Goal: Task Accomplishment & Management: Complete application form

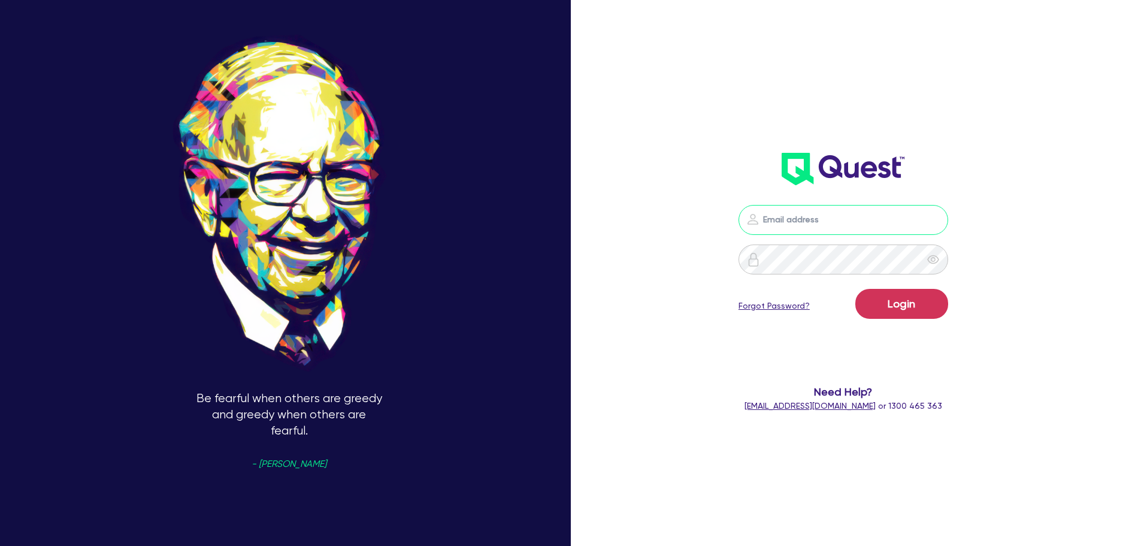
click at [809, 229] on input "email" at bounding box center [844, 220] width 210 height 30
type input "[EMAIL_ADDRESS][DOMAIN_NAME]"
click at [855, 289] on button "Login" at bounding box center [901, 304] width 93 height 30
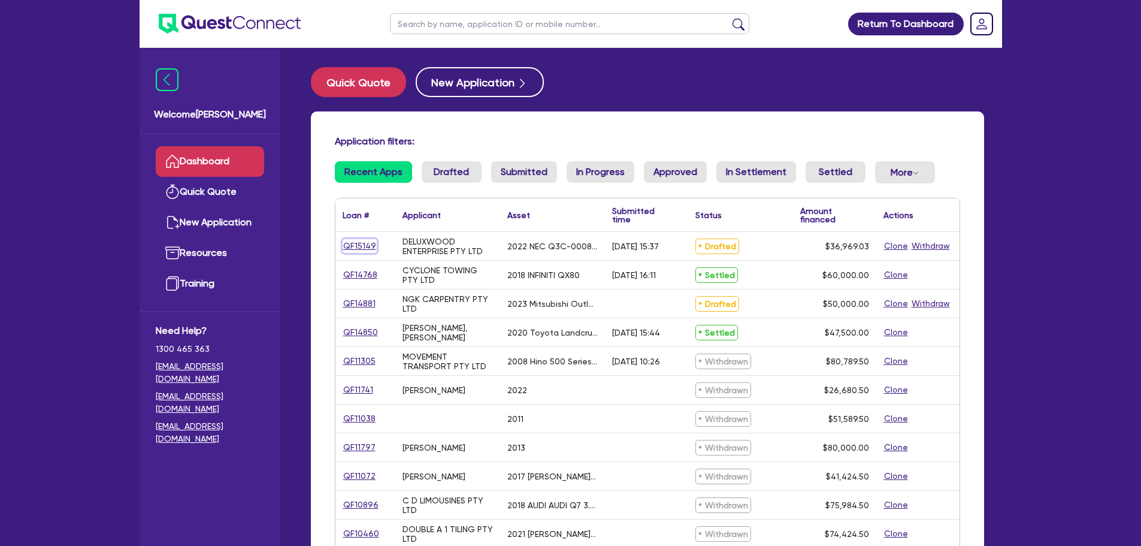
click at [364, 243] on link "QF15149" at bounding box center [360, 246] width 34 height 14
select select "TERTIARY_ASSETS"
select select "IT_EQUIPMENT"
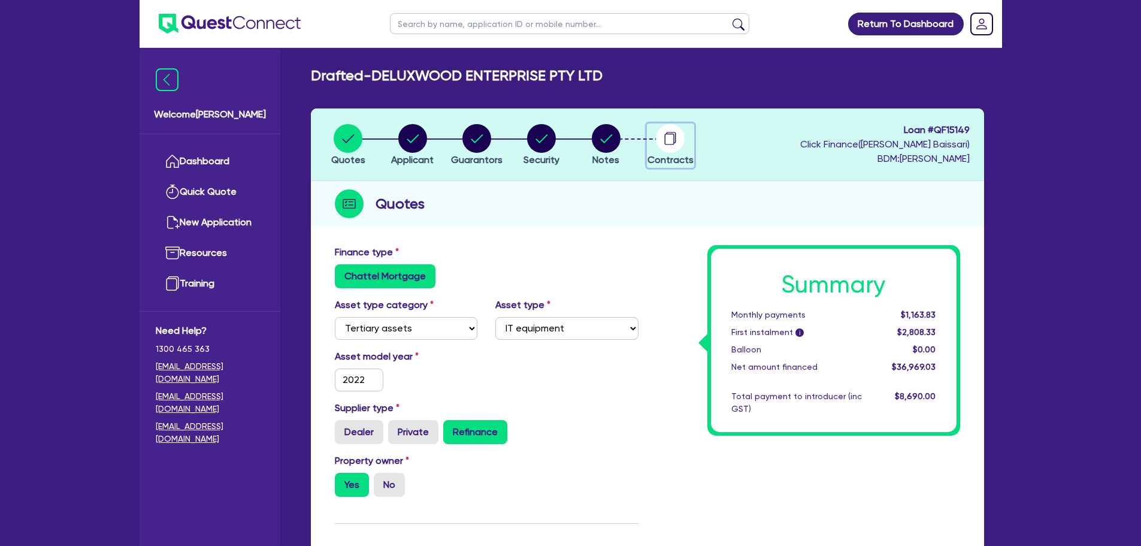
click at [661, 161] on span "Contracts" at bounding box center [671, 159] width 46 height 11
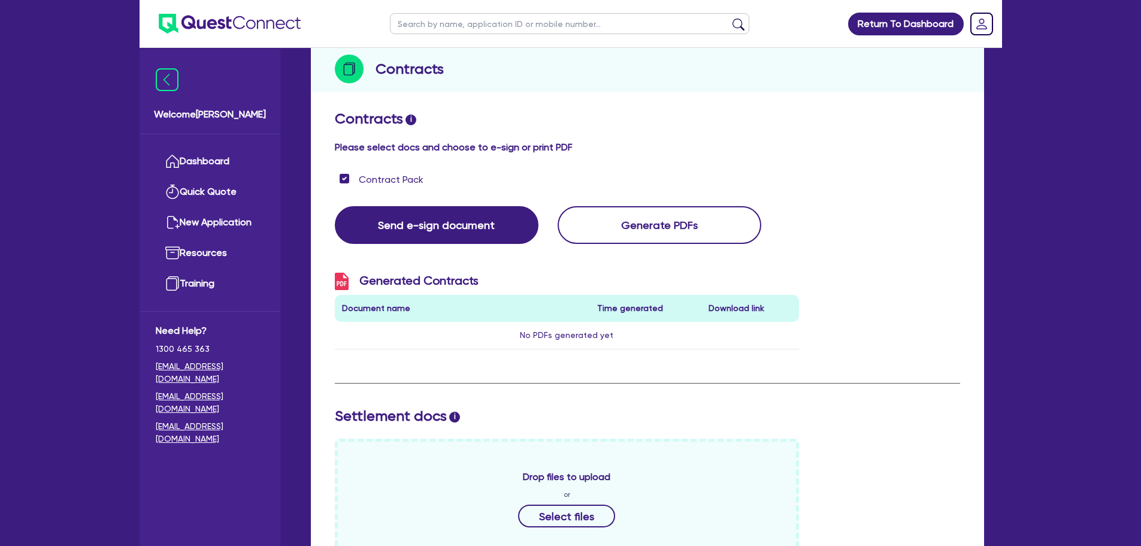
scroll to position [17, 0]
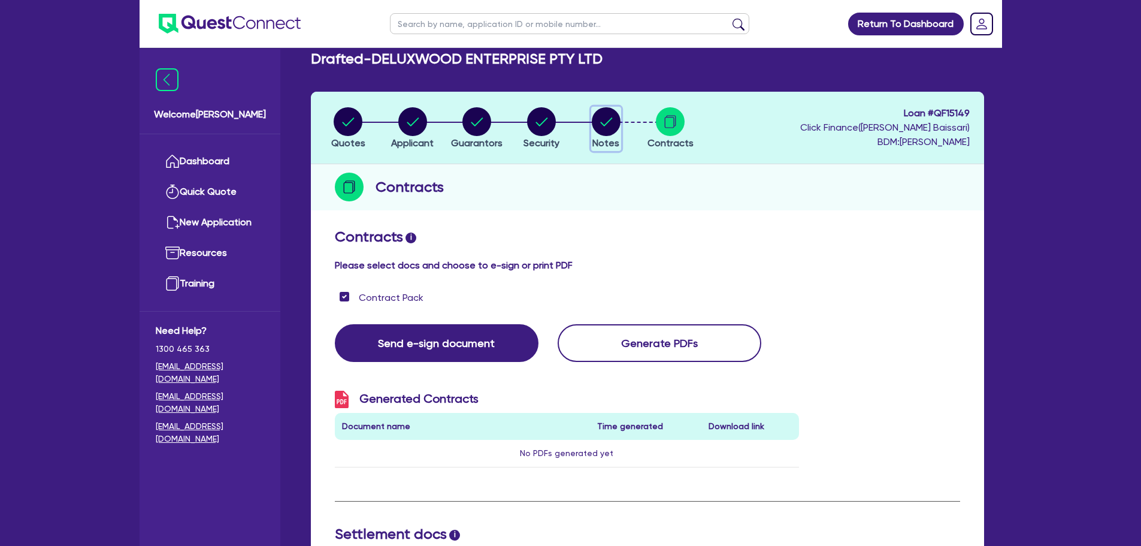
click at [609, 140] on span "Notes" at bounding box center [605, 142] width 27 height 11
select select "Quest Finance - Platform Funding"
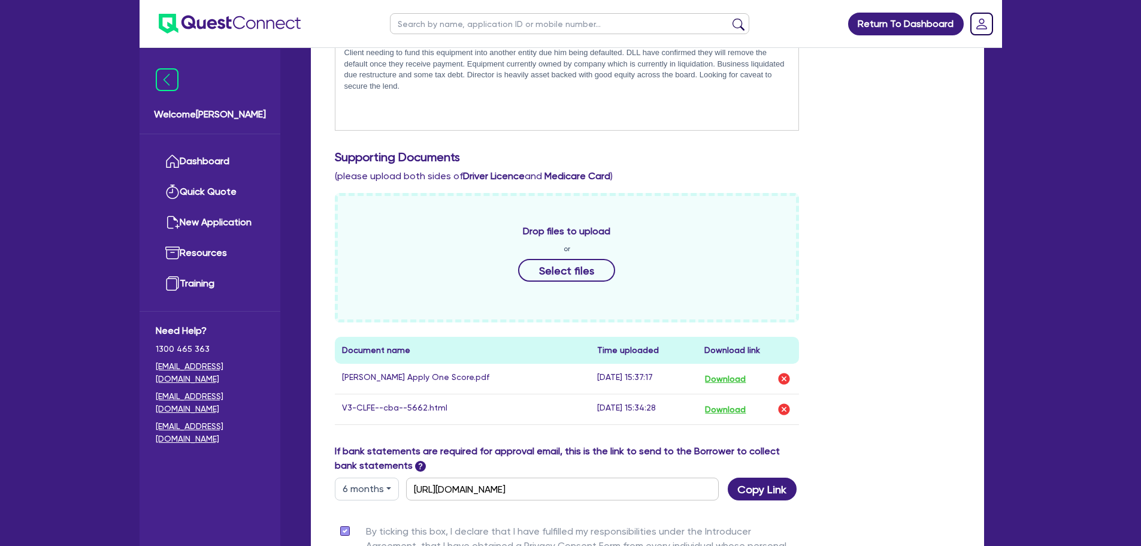
scroll to position [479, 0]
